Goal: Task Accomplishment & Management: Use online tool/utility

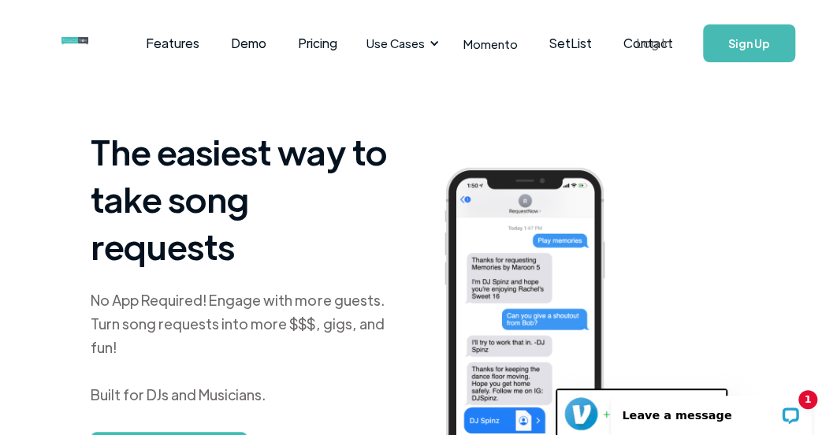
click at [646, 38] on link "Log In" at bounding box center [653, 43] width 67 height 55
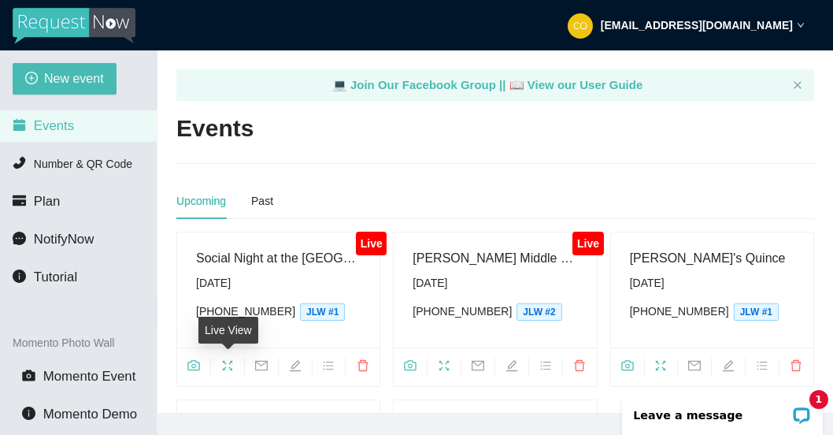
click at [224, 362] on icon "fullscreen" at bounding box center [228, 366] width 10 height 10
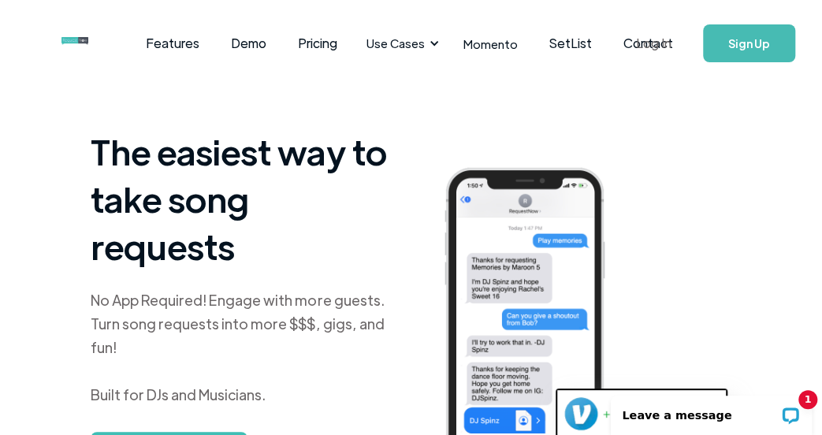
click at [634, 42] on link "Log In" at bounding box center [653, 43] width 67 height 55
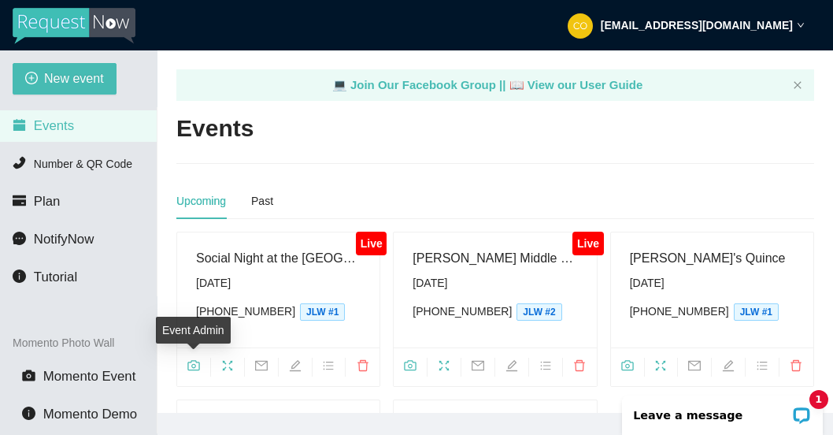
click at [192, 364] on icon "camera" at bounding box center [193, 365] width 12 height 10
